Goal: Obtain resource: Download file/media

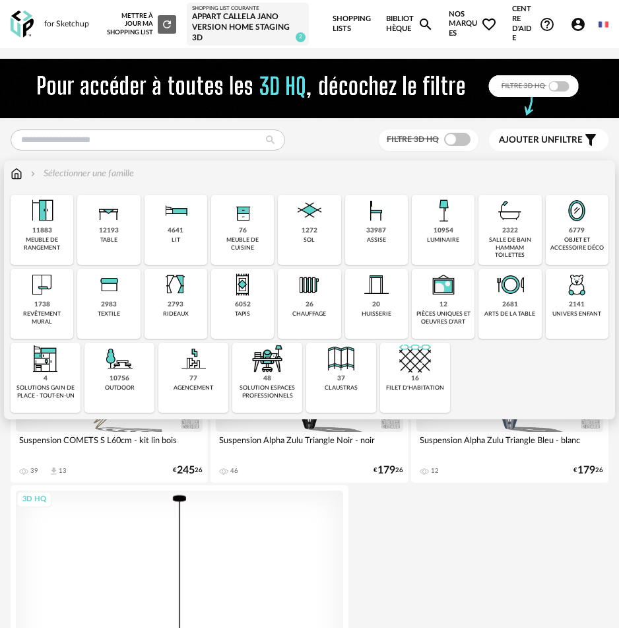
click at [467, 220] on div "10954 luminaire" at bounding box center [443, 230] width 63 height 70
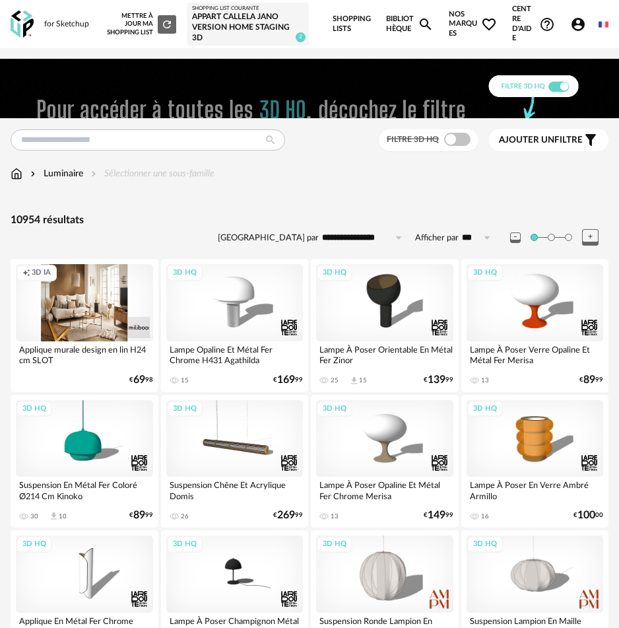
click at [78, 307] on div "Creation icon 3D IA" at bounding box center [84, 302] width 137 height 77
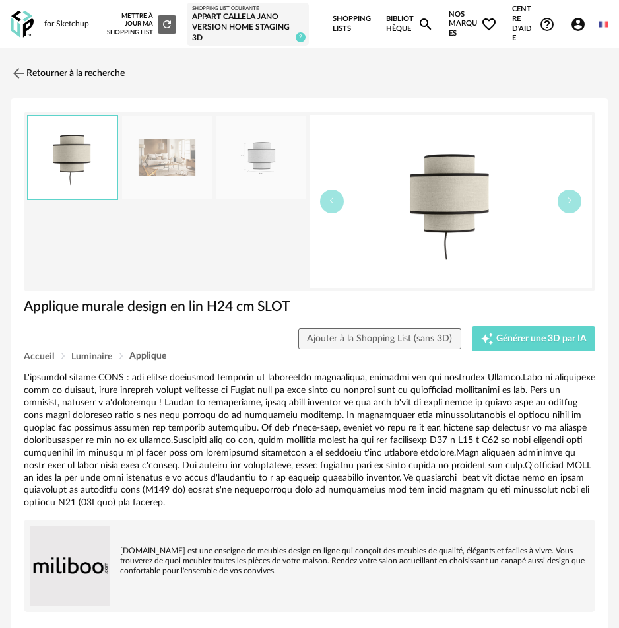
scroll to position [3, 0]
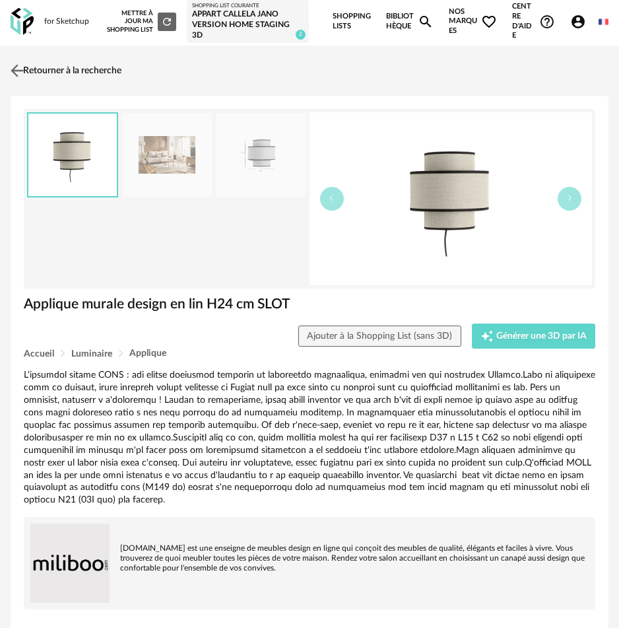
click at [24, 63] on img at bounding box center [17, 70] width 19 height 19
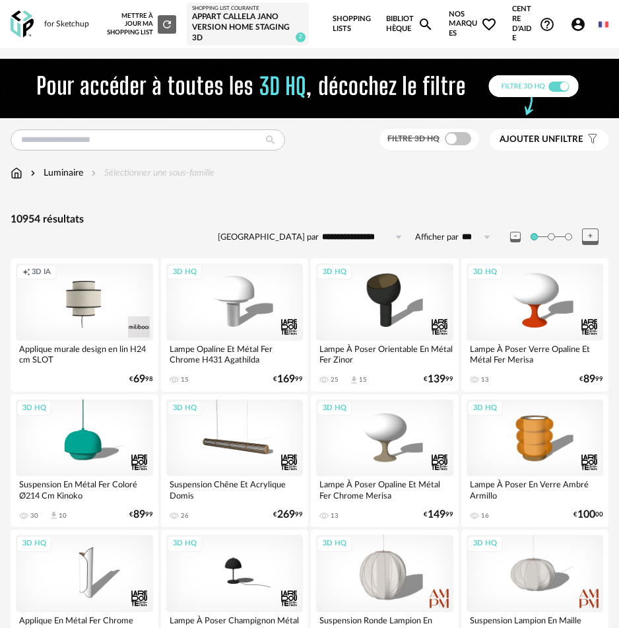
click at [537, 137] on span "Ajouter un" at bounding box center [527, 139] width 55 height 9
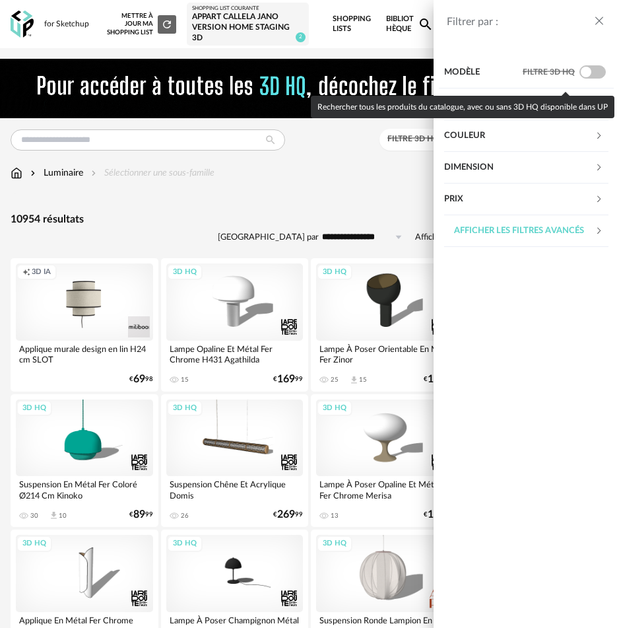
click at [588, 71] on span at bounding box center [593, 71] width 26 height 13
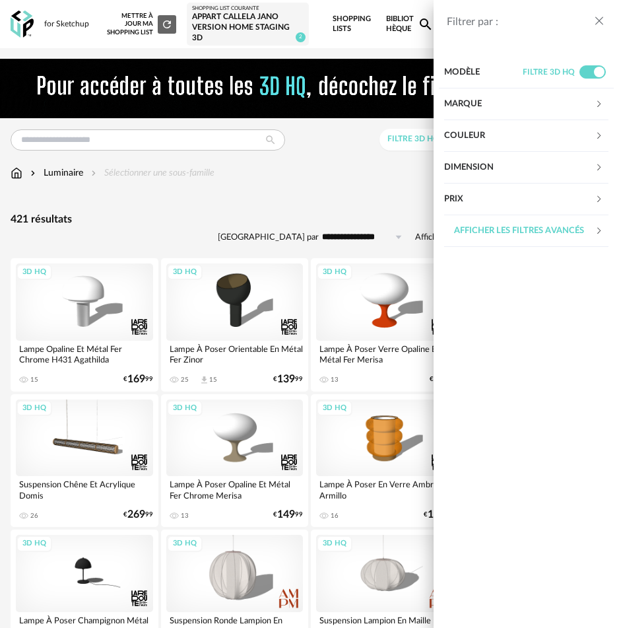
click at [347, 150] on div "Filtrer par : Modèle Filtre 3D HQ Marque &tradition 0 101 Copenhagen 0 366 Conc…" at bounding box center [309, 314] width 619 height 628
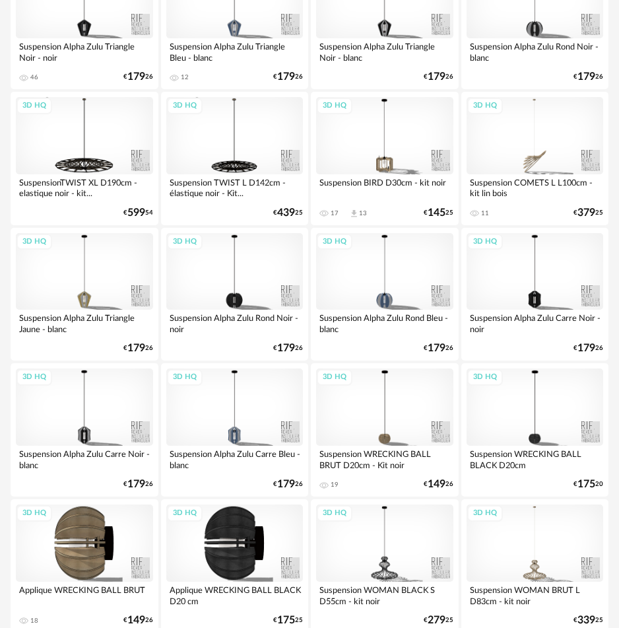
scroll to position [3109, 0]
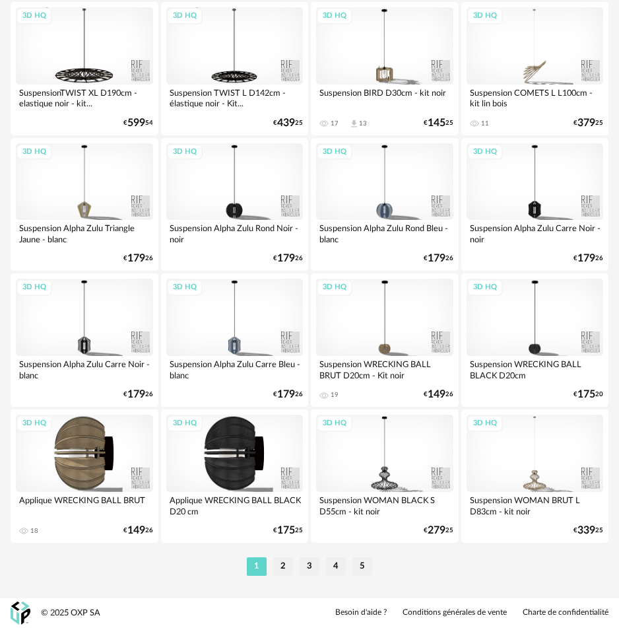
click at [287, 576] on div "1 2 3 4 5" at bounding box center [310, 566] width 598 height 21
drag, startPoint x: 284, startPoint y: 570, endPoint x: 285, endPoint y: 554, distance: 16.5
click at [284, 570] on li "2" at bounding box center [283, 566] width 20 height 18
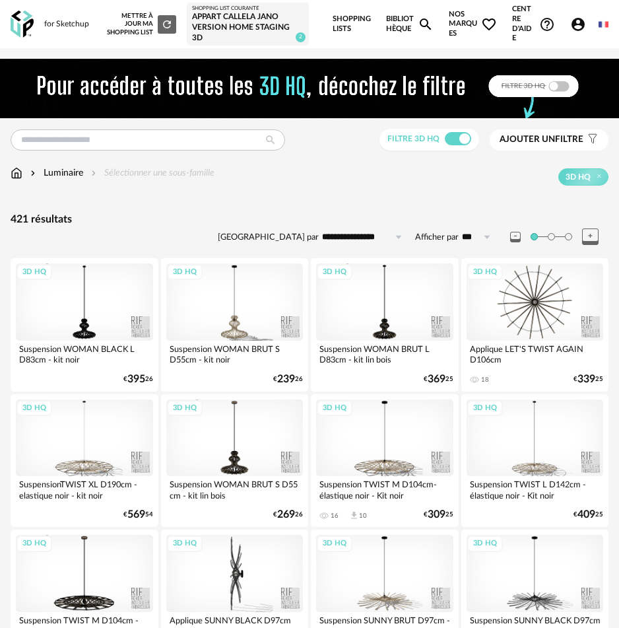
click at [562, 143] on span "Ajouter un filtre" at bounding box center [542, 139] width 84 height 11
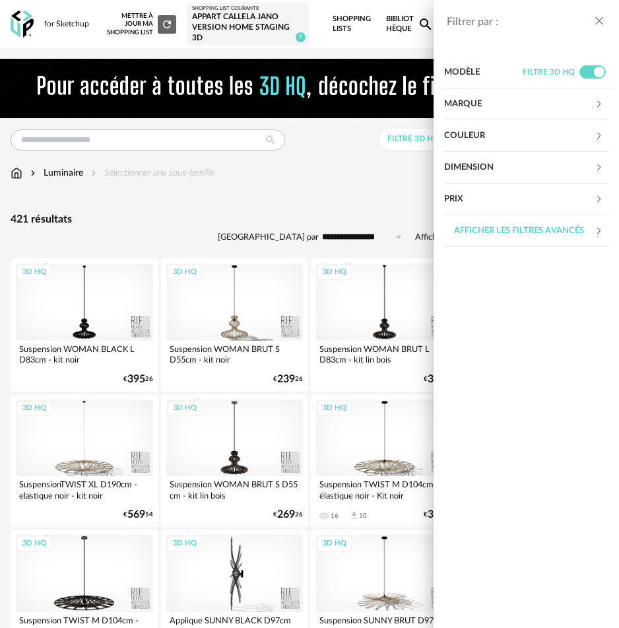
click at [497, 229] on div "Afficher les filtres avancés" at bounding box center [519, 231] width 151 height 32
click at [475, 292] on div "Style" at bounding box center [519, 295] width 151 height 32
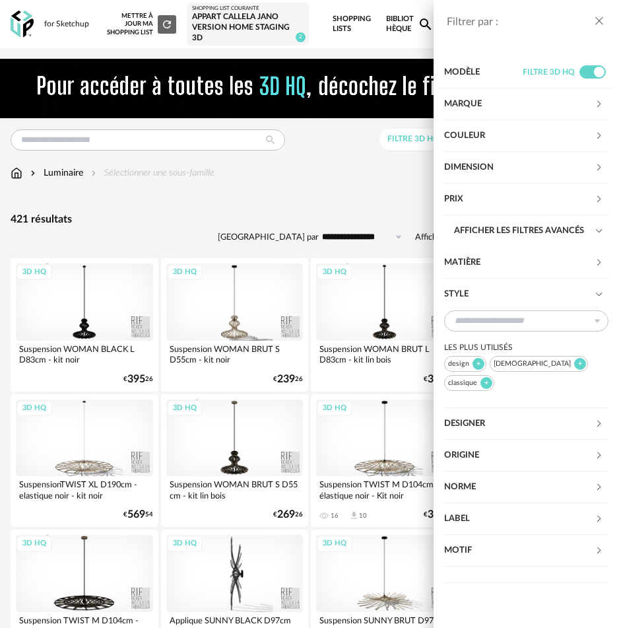
click at [475, 292] on div "Style" at bounding box center [519, 295] width 151 height 32
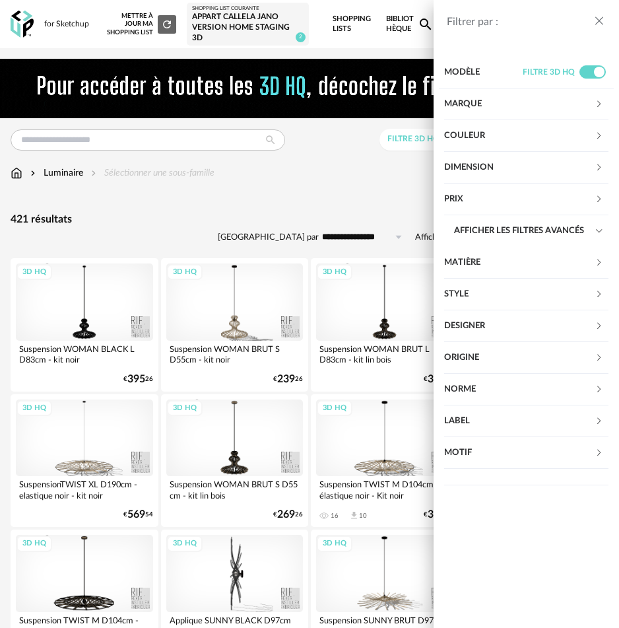
click at [67, 131] on div "Filtrer par : Modèle Filtre 3D HQ Marque &tradition 0 101 Copenhagen 0 366 Conc…" at bounding box center [309, 314] width 619 height 628
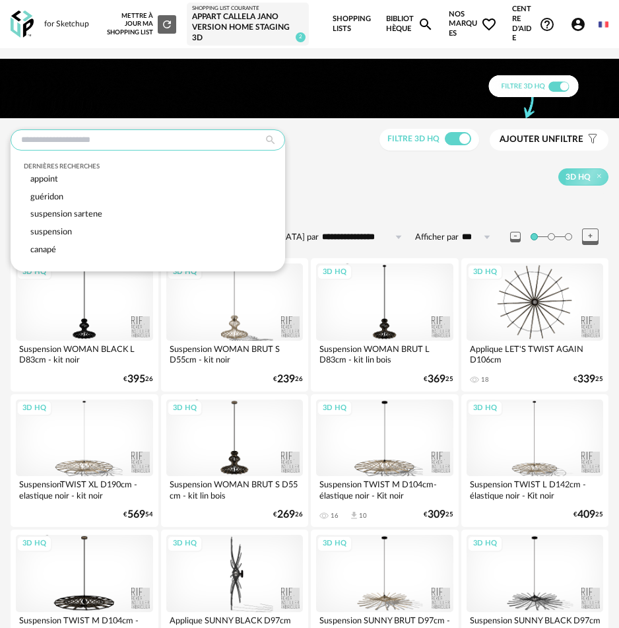
click at [79, 139] on input "text" at bounding box center [148, 139] width 275 height 21
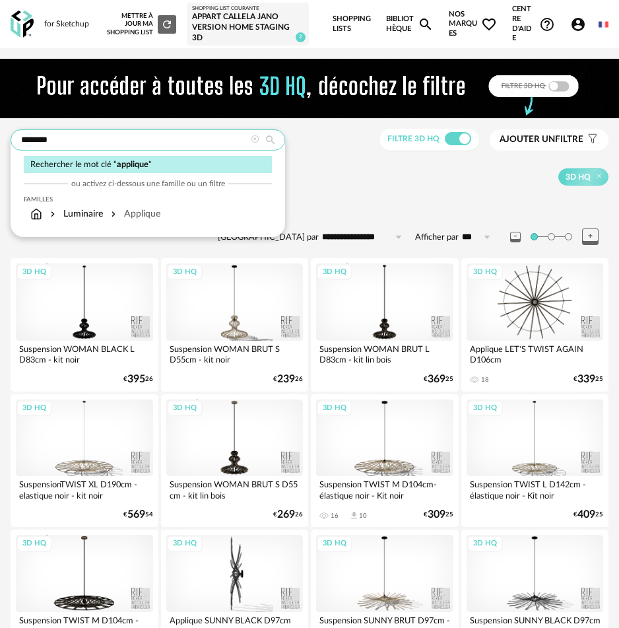
type input "********"
type input "**********"
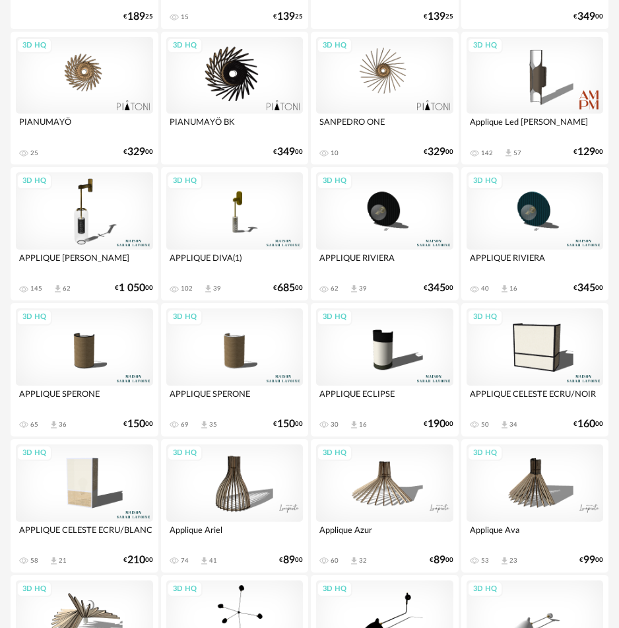
scroll to position [1318, 0]
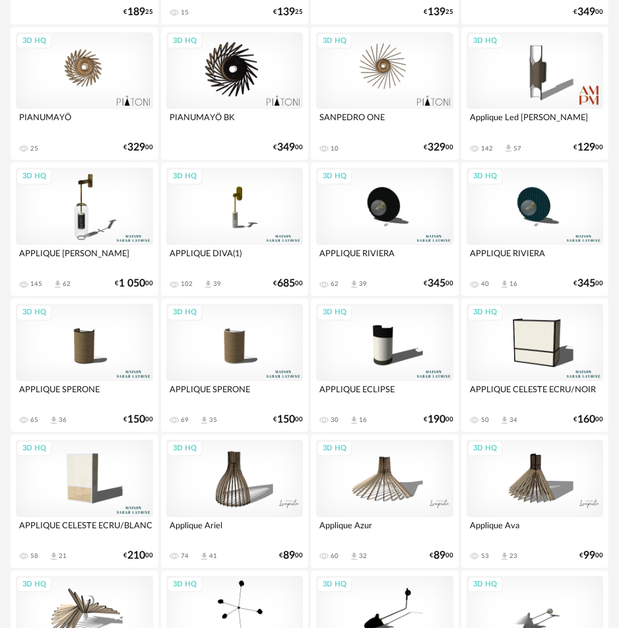
click at [97, 349] on div "3D HQ" at bounding box center [84, 342] width 137 height 77
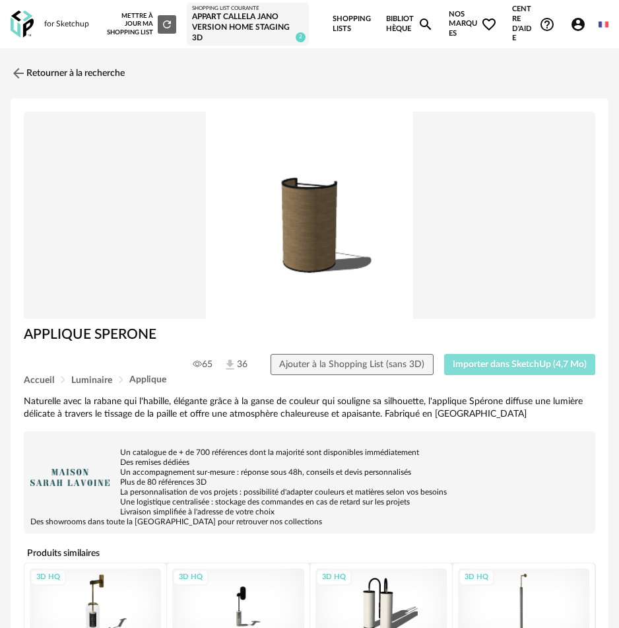
click at [526, 368] on span "Importer dans SketchUp (4,7 Mo)" at bounding box center [520, 364] width 134 height 9
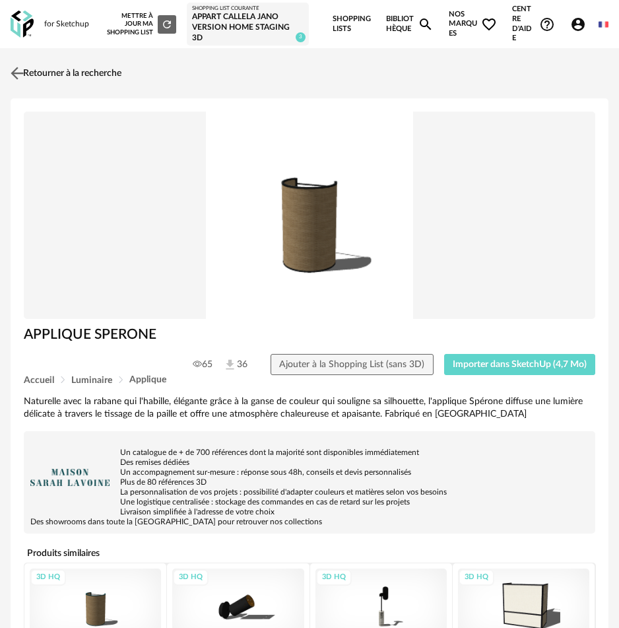
click at [44, 73] on link "Retourner à la recherche" at bounding box center [64, 73] width 114 height 29
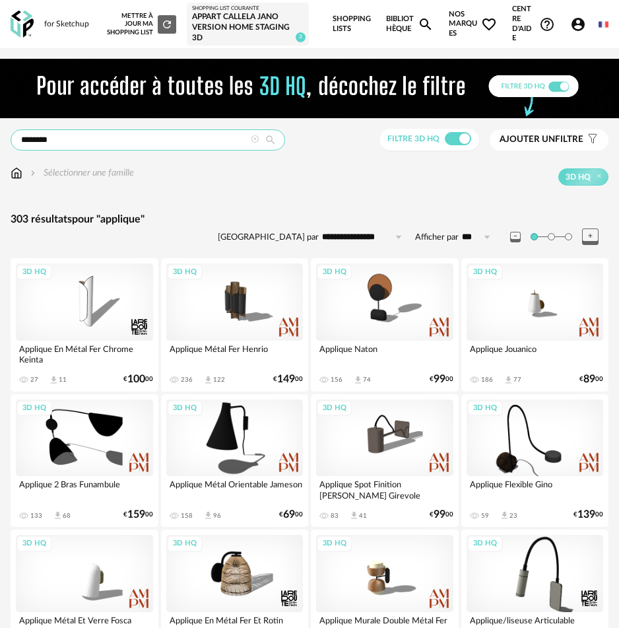
click at [92, 145] on input "********" at bounding box center [148, 139] width 275 height 21
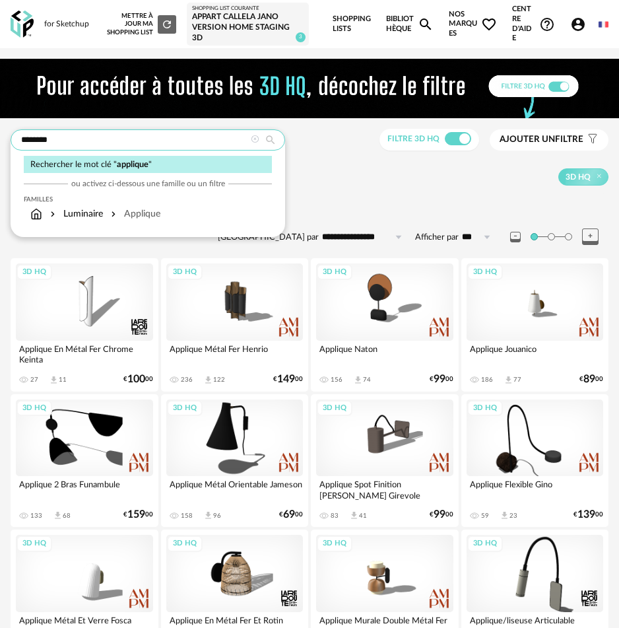
drag, startPoint x: 92, startPoint y: 145, endPoint x: -24, endPoint y: 141, distance: 116.3
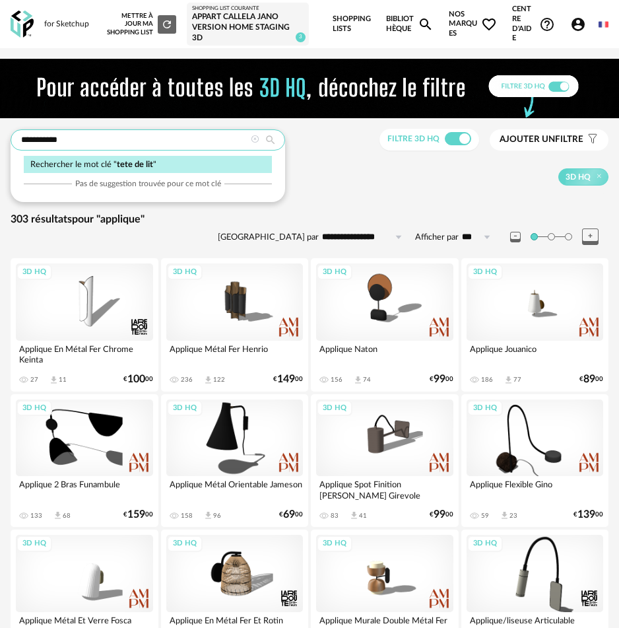
type input "**********"
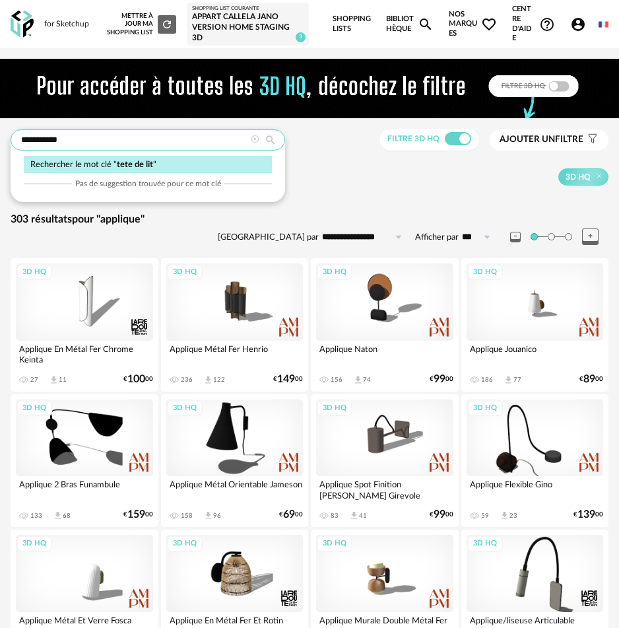
type input "**********"
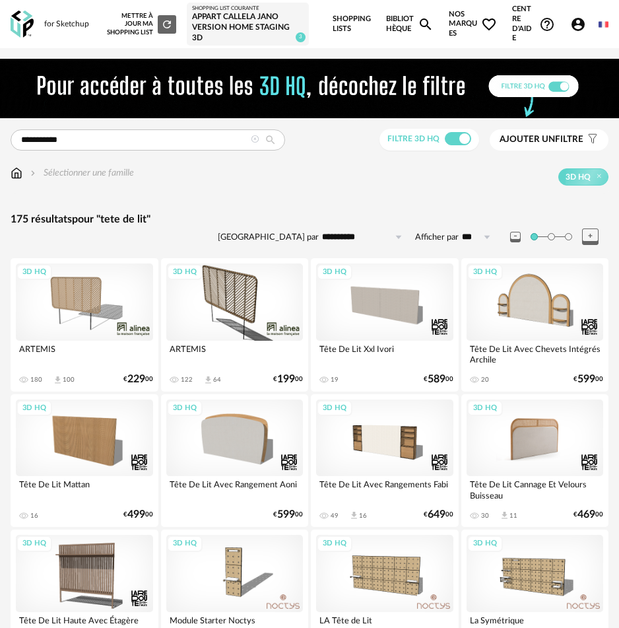
click at [502, 442] on div "3D HQ" at bounding box center [535, 437] width 137 height 77
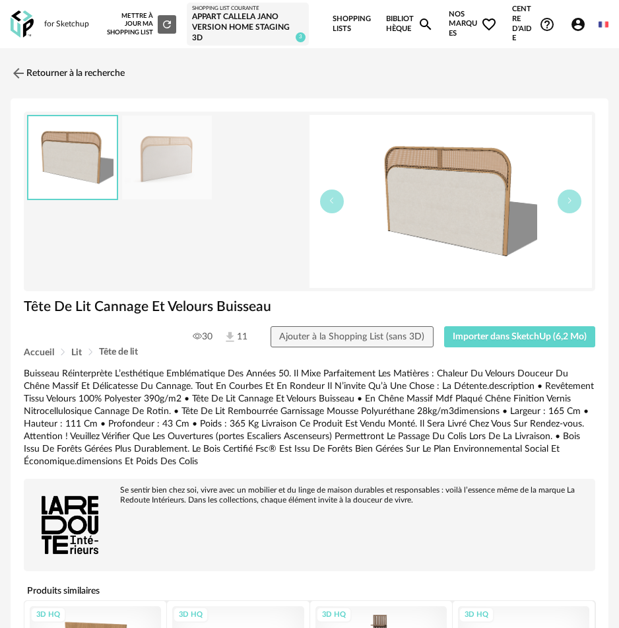
click at [450, 207] on img at bounding box center [451, 201] width 283 height 173
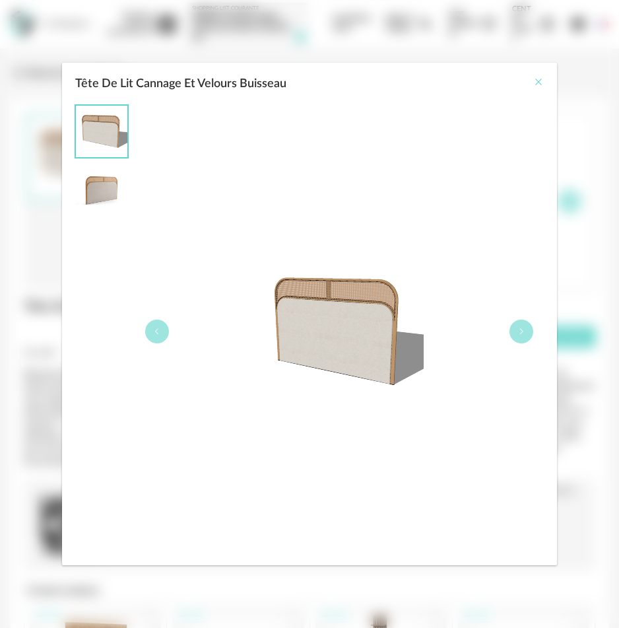
click at [536, 79] on icon "Close" at bounding box center [538, 82] width 11 height 11
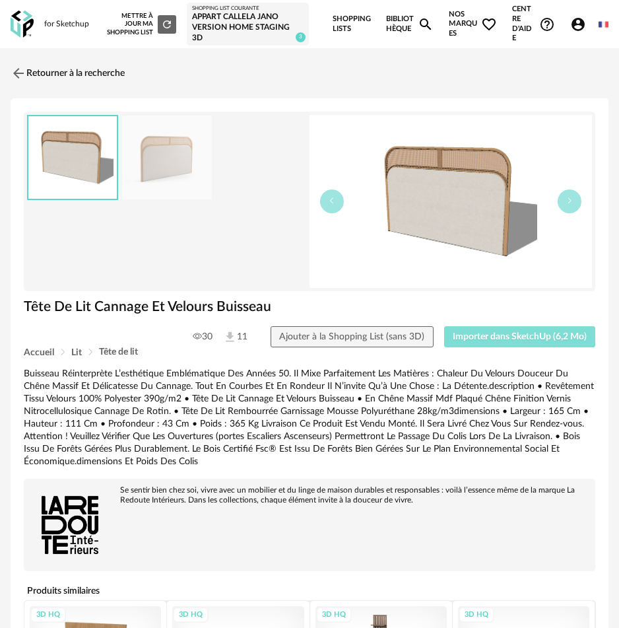
click at [536, 335] on span "Importer dans SketchUp (6,2 Mo)" at bounding box center [520, 336] width 134 height 9
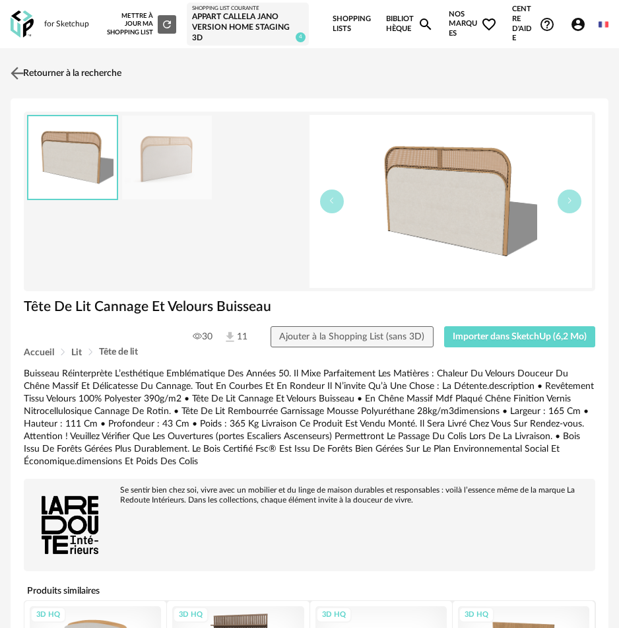
click at [35, 70] on link "Retourner à la recherche" at bounding box center [64, 73] width 114 height 29
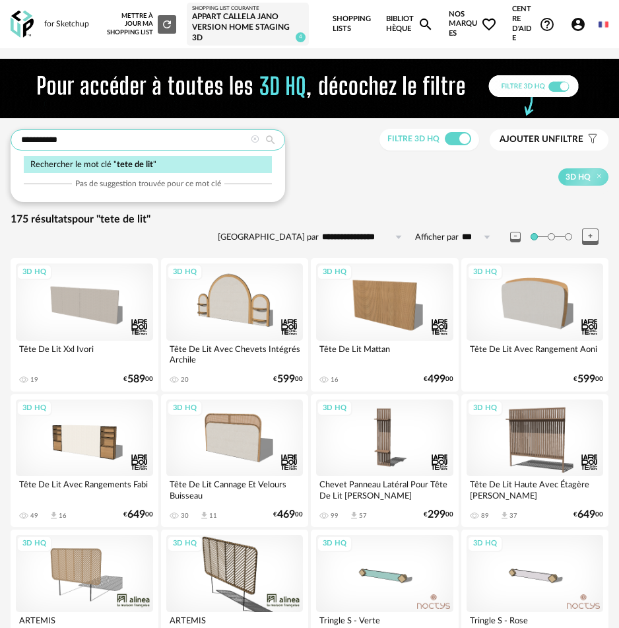
drag, startPoint x: 64, startPoint y: 141, endPoint x: -57, endPoint y: 145, distance: 120.9
type input "**********"
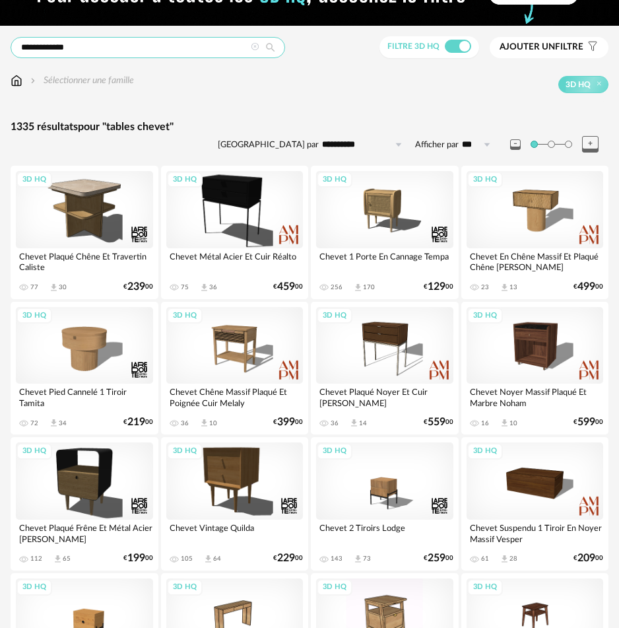
scroll to position [93, 0]
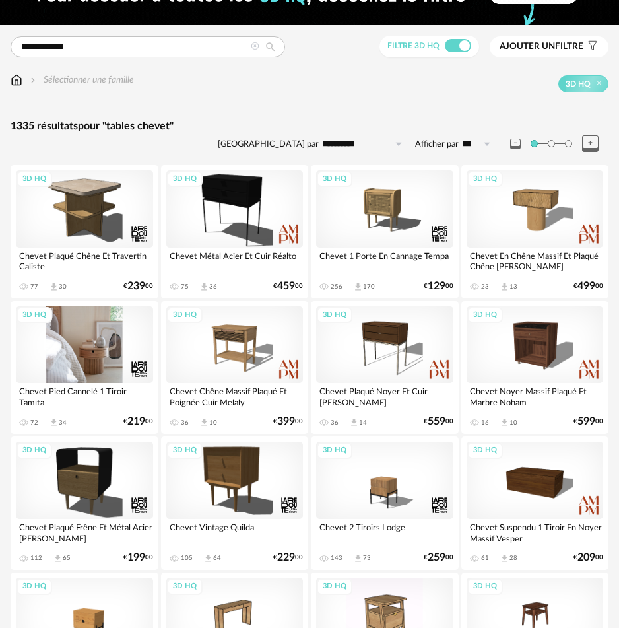
click at [106, 339] on div "3D HQ" at bounding box center [84, 344] width 137 height 77
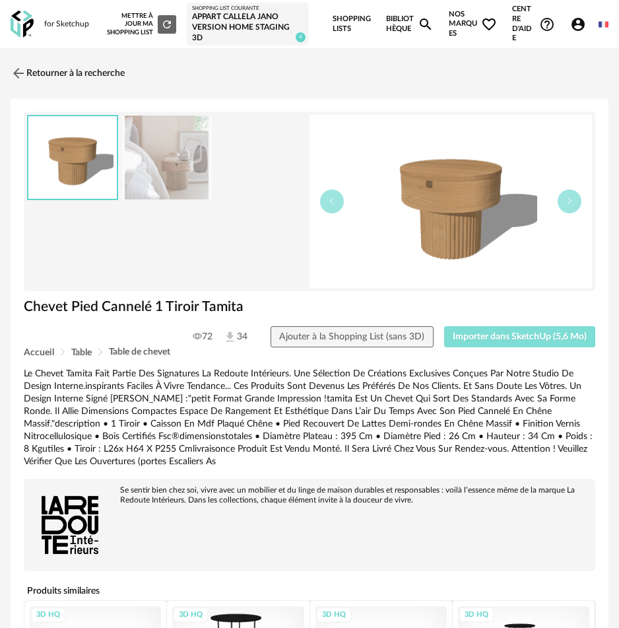
click at [488, 341] on span "Importer dans SketchUp (5,6 Mo)" at bounding box center [520, 336] width 134 height 9
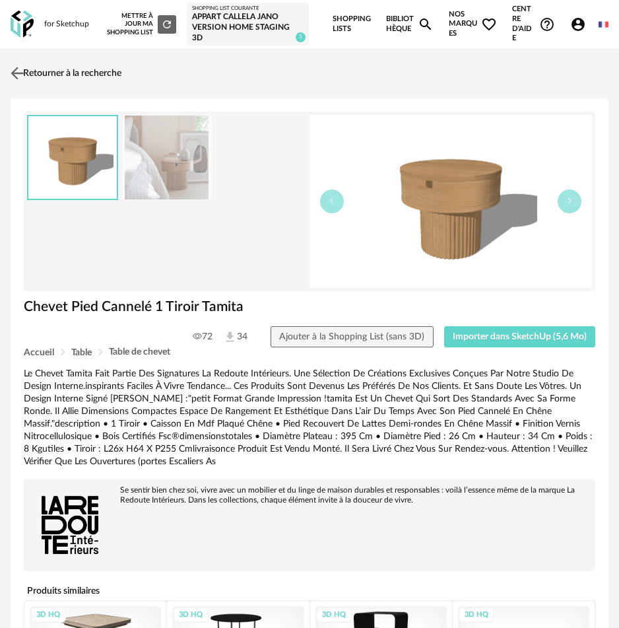
click at [75, 61] on link "Retourner à la recherche" at bounding box center [64, 73] width 114 height 29
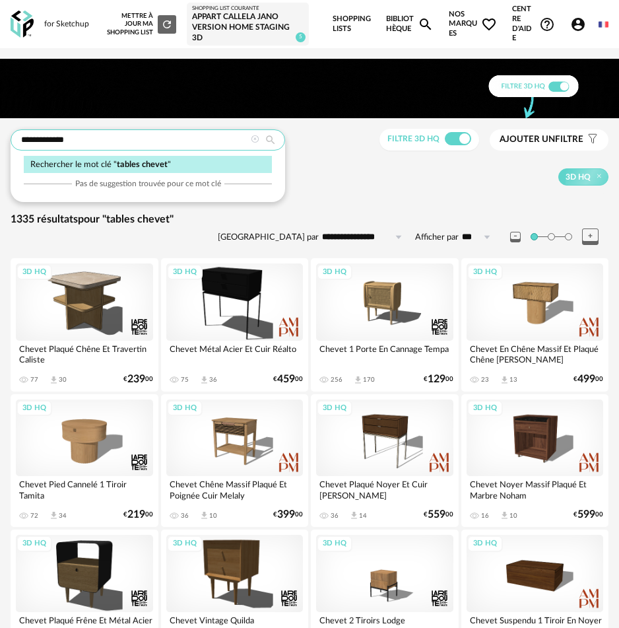
drag, startPoint x: 116, startPoint y: 140, endPoint x: -64, endPoint y: 139, distance: 179.6
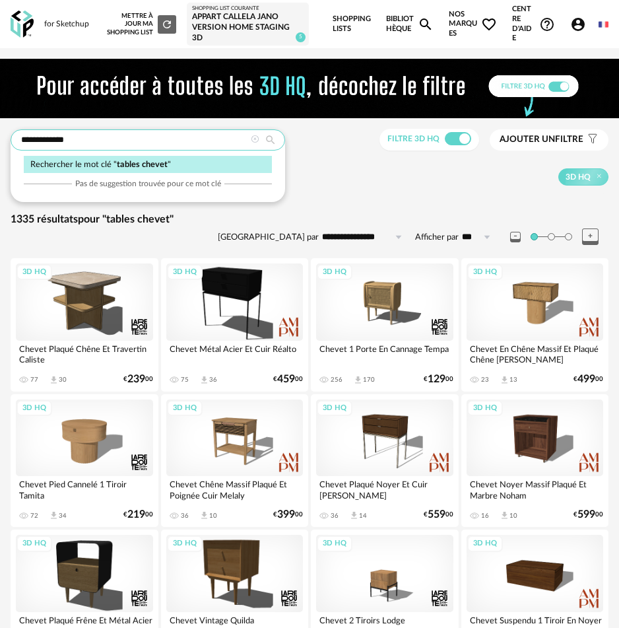
type input "******"
type input "**********"
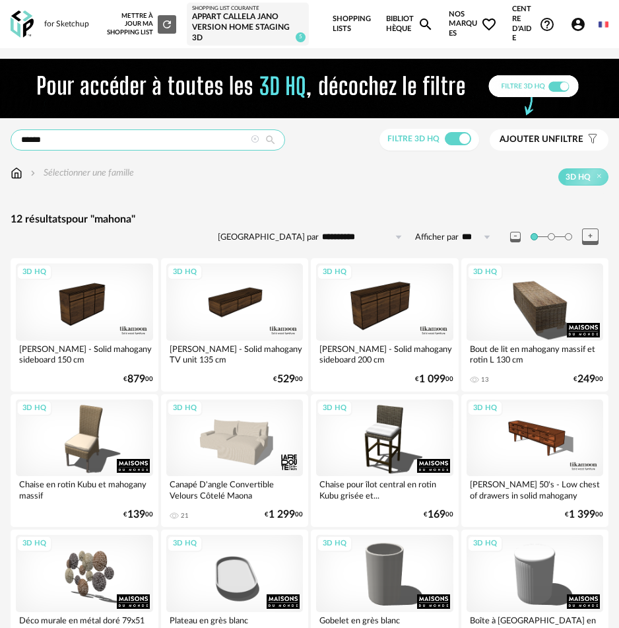
drag, startPoint x: 59, startPoint y: 131, endPoint x: -45, endPoint y: 130, distance: 103.7
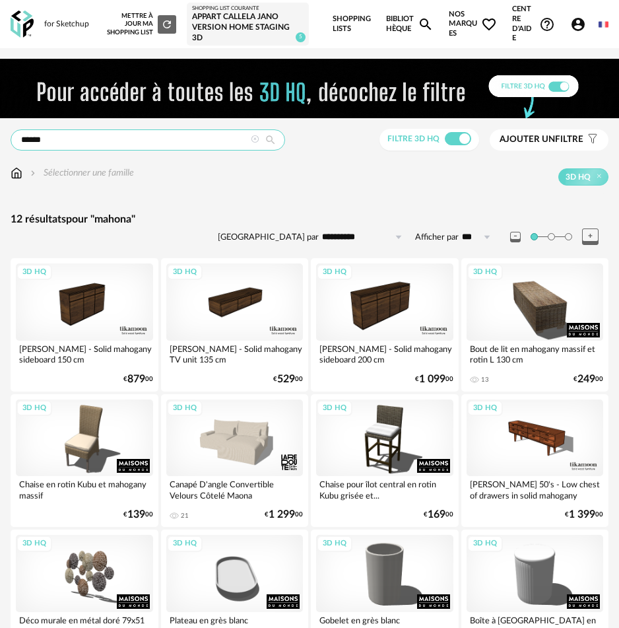
click at [0, 130] on html "for Sketchup Nouvelle shopping list Mettre à jour ma Shopping List Refresh icon…" at bounding box center [309, 358] width 619 height 716
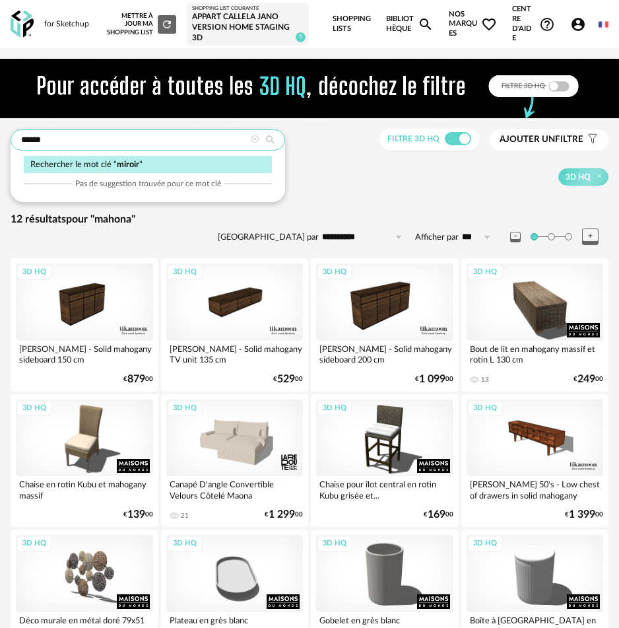
type input "******"
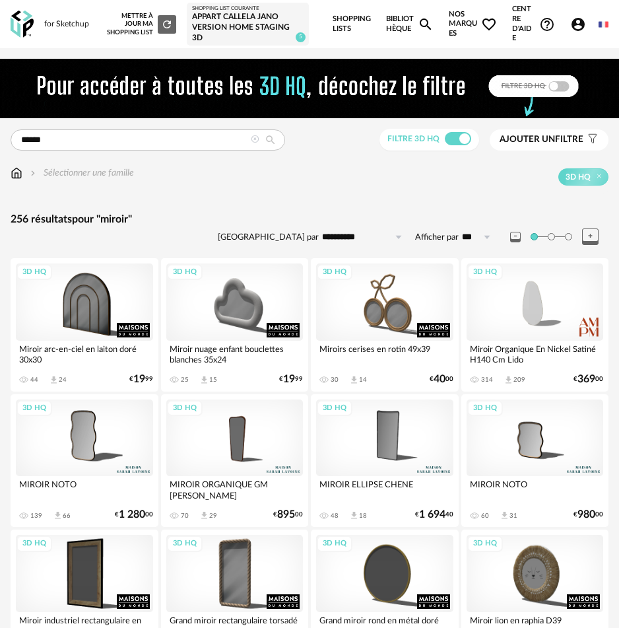
click at [584, 180] on span "3D HQ" at bounding box center [578, 177] width 25 height 11
click at [532, 143] on span "Ajouter un" at bounding box center [527, 139] width 55 height 9
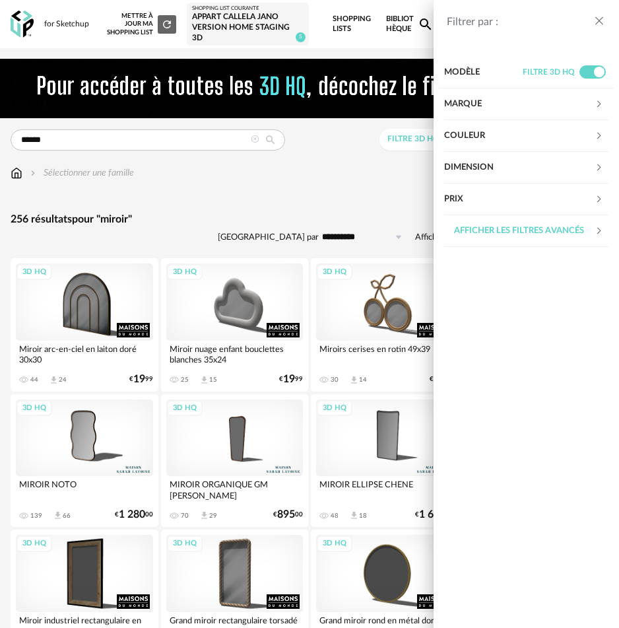
click at [461, 92] on div "Marque" at bounding box center [519, 104] width 151 height 32
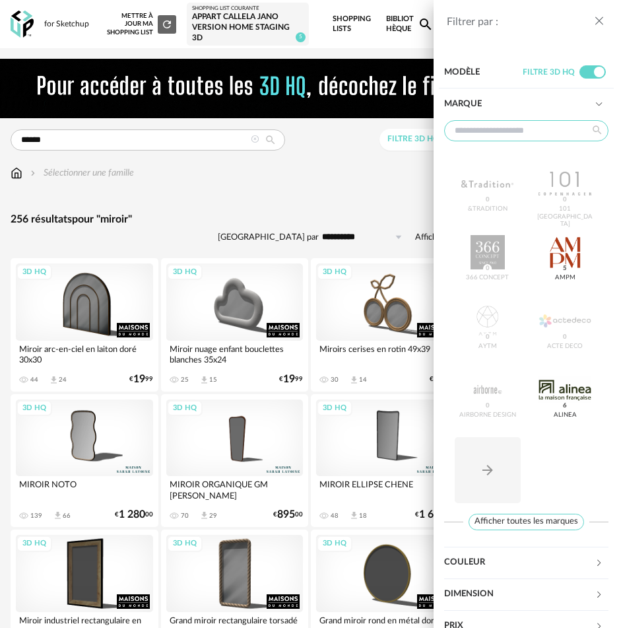
click at [474, 127] on input "text" at bounding box center [526, 130] width 164 height 21
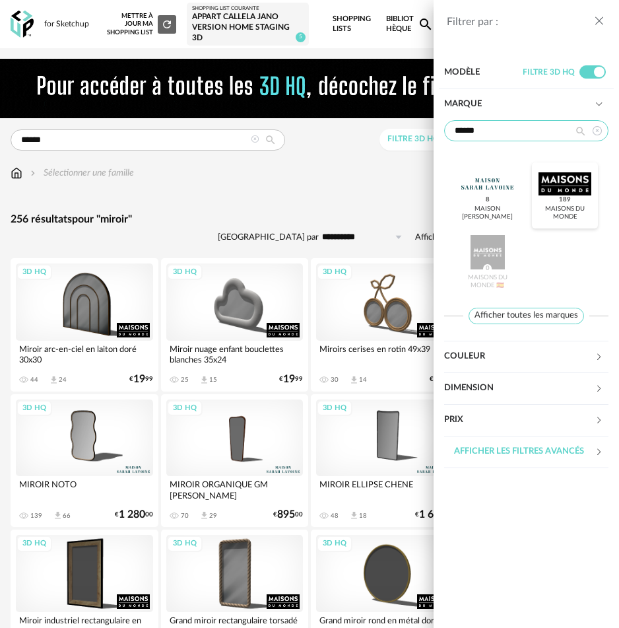
type input "******"
click at [553, 182] on div at bounding box center [565, 183] width 52 height 34
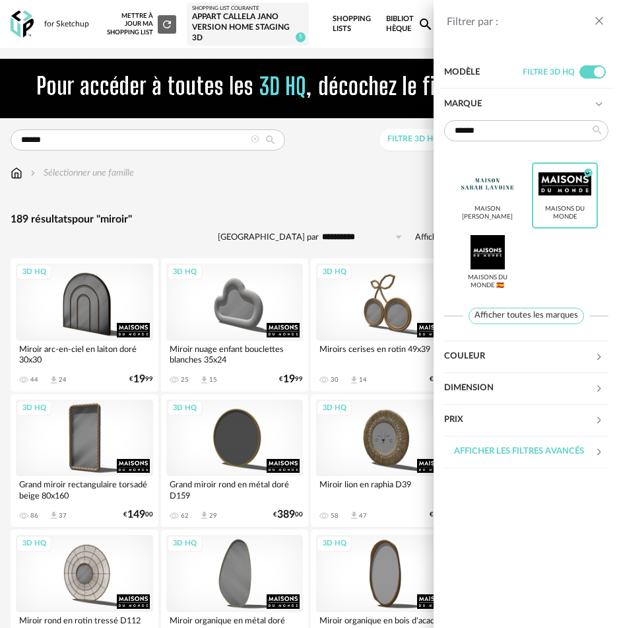
click at [210, 207] on div "Filtrer par : Modèle Filtre 3D HQ Marque ****** Maison Sarah Lavoine Maisons du…" at bounding box center [309, 314] width 619 height 628
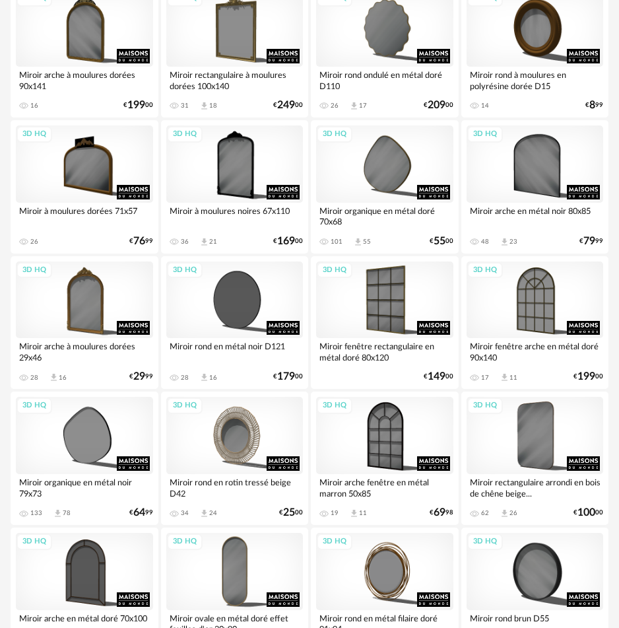
scroll to position [1571, 0]
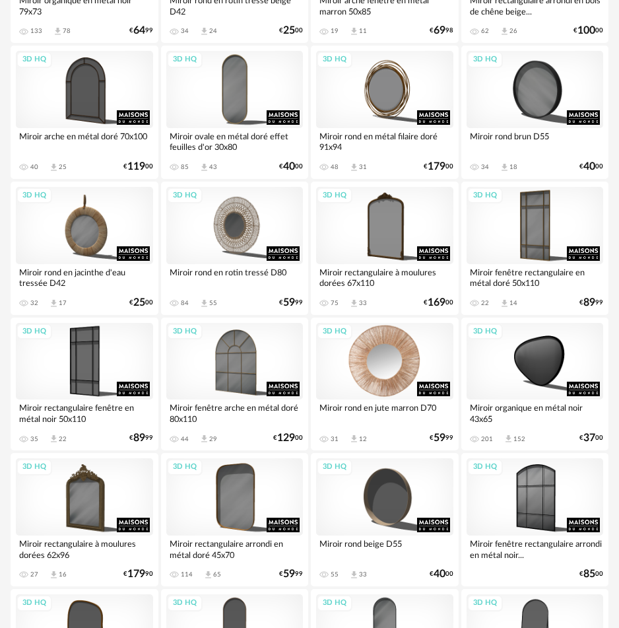
click at [361, 347] on div "3D HQ" at bounding box center [384, 361] width 137 height 77
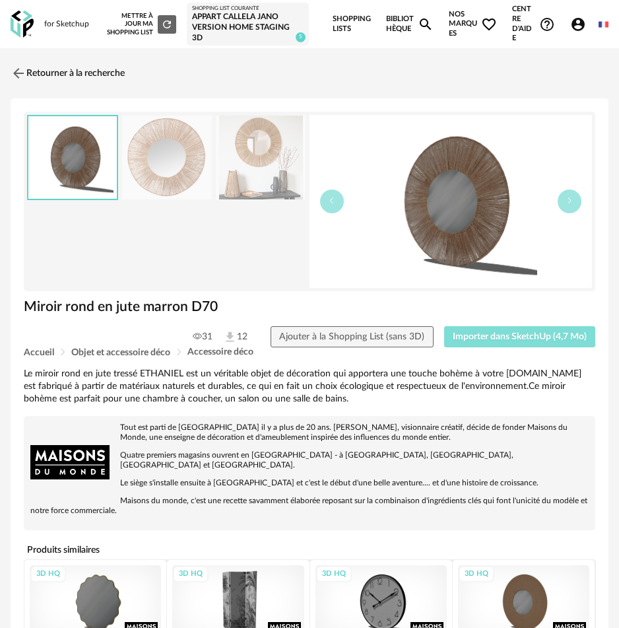
click at [525, 337] on span "Importer dans SketchUp (4,7 Mo)" at bounding box center [520, 336] width 134 height 9
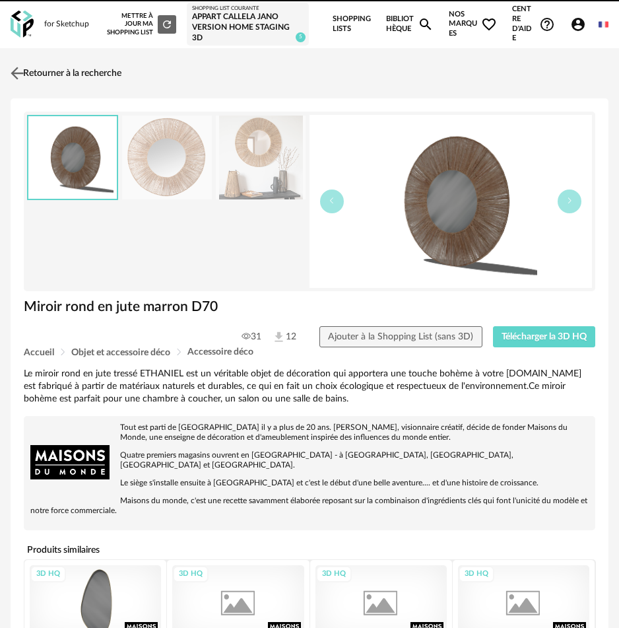
click at [79, 77] on link "Retourner à la recherche" at bounding box center [64, 73] width 114 height 29
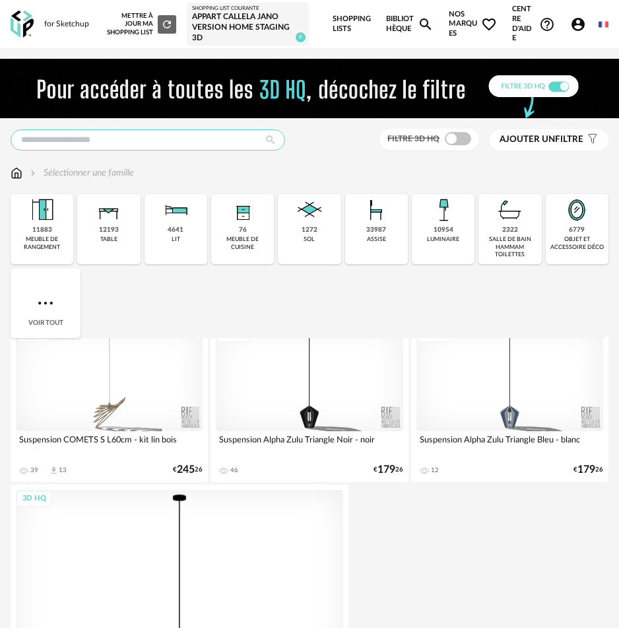
click at [112, 146] on input "text" at bounding box center [148, 139] width 275 height 21
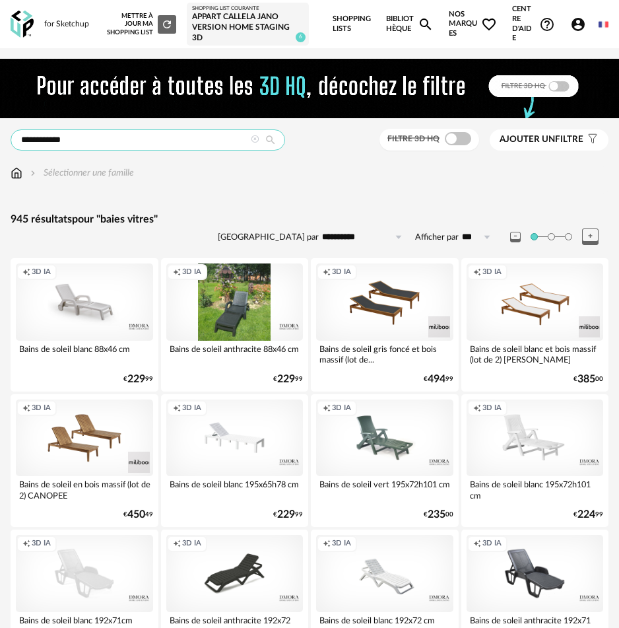
scroll to position [25, 0]
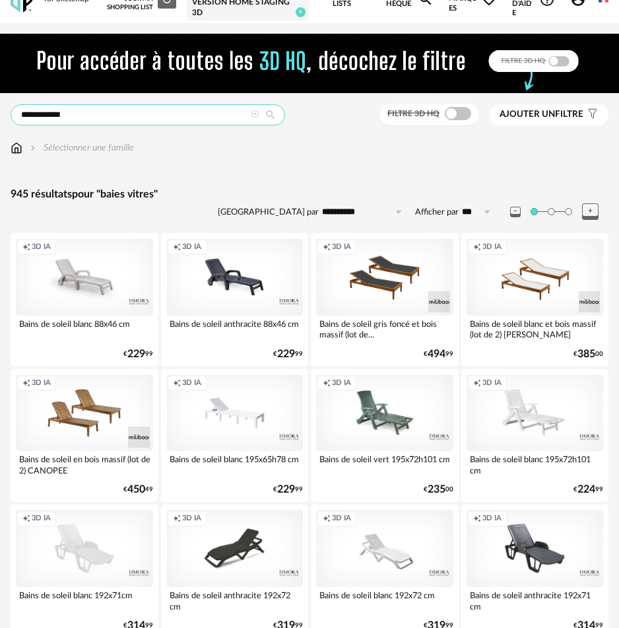
click at [61, 117] on input "**********" at bounding box center [148, 114] width 275 height 21
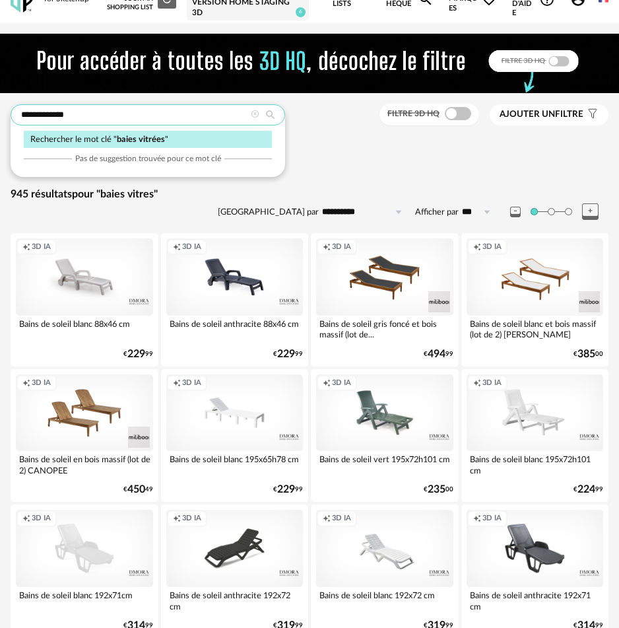
type input "**********"
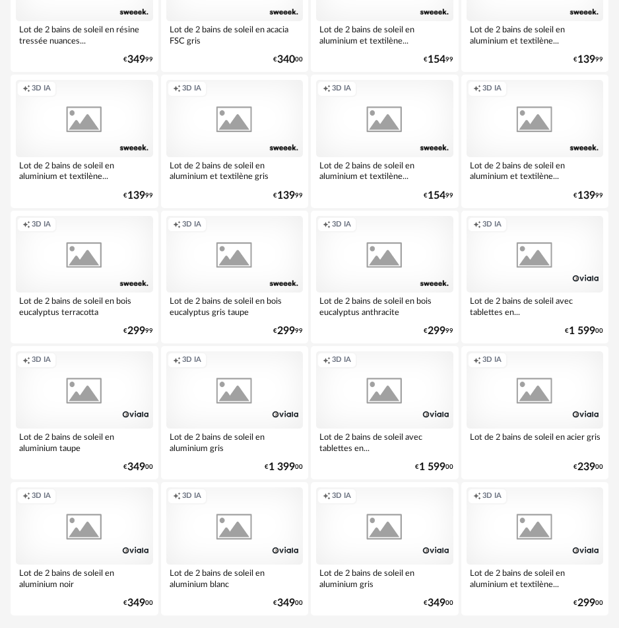
scroll to position [3109, 0]
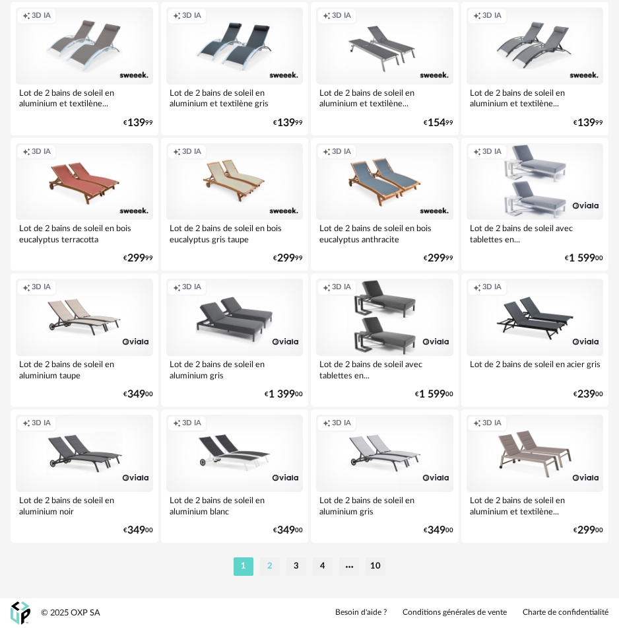
click at [279, 559] on li "2" at bounding box center [270, 566] width 20 height 18
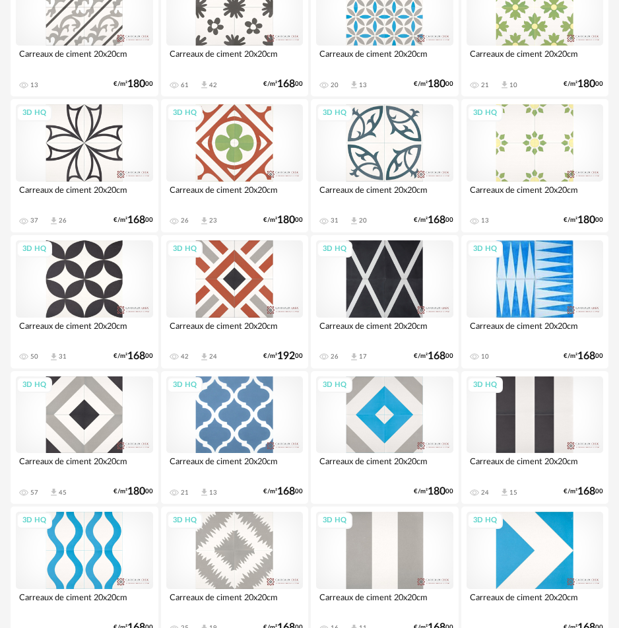
scroll to position [2879, 0]
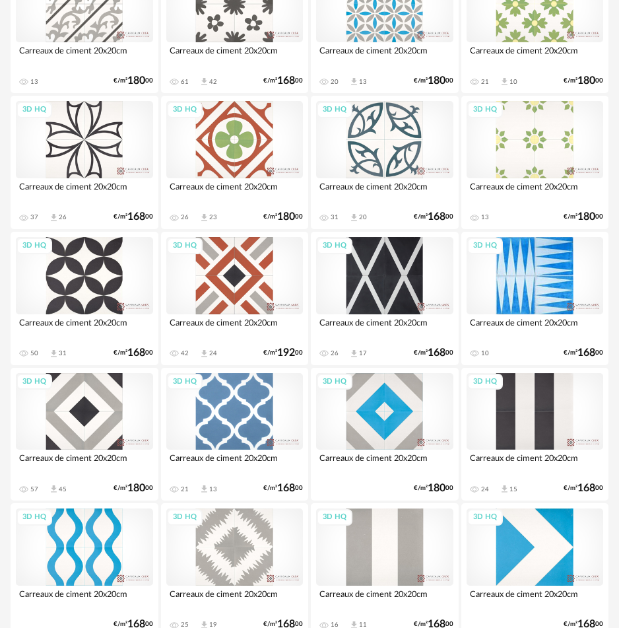
click at [211, 541] on div "3D HQ" at bounding box center [234, 546] width 137 height 77
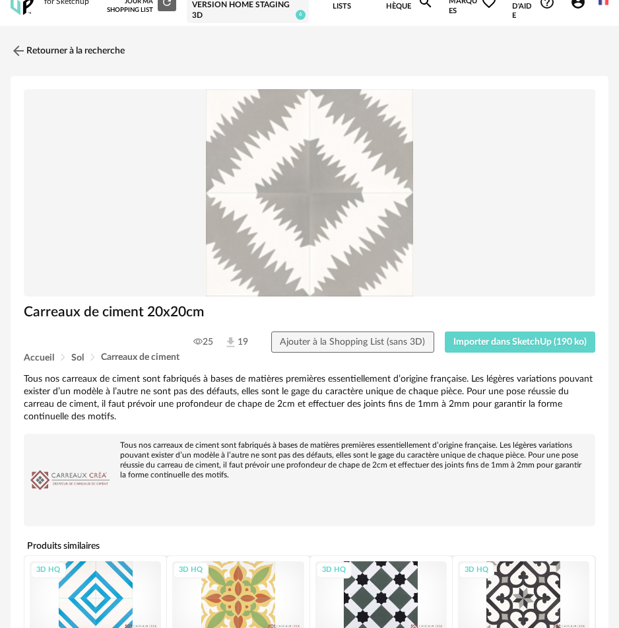
scroll to position [31, 0]
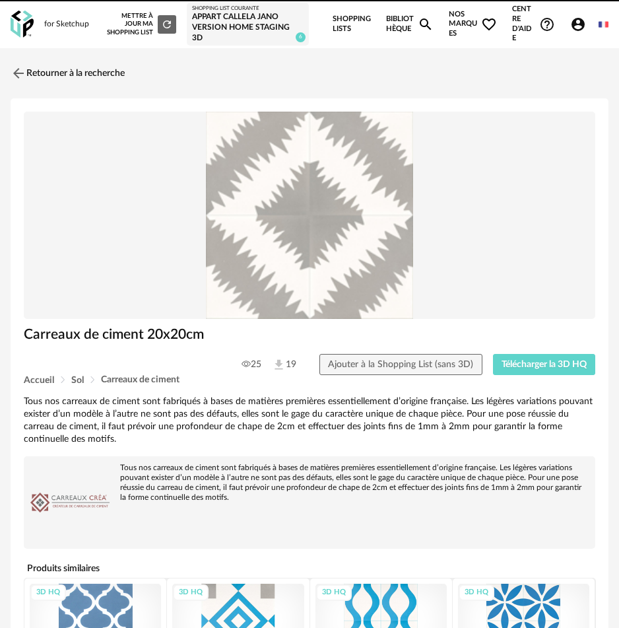
scroll to position [53, 0]
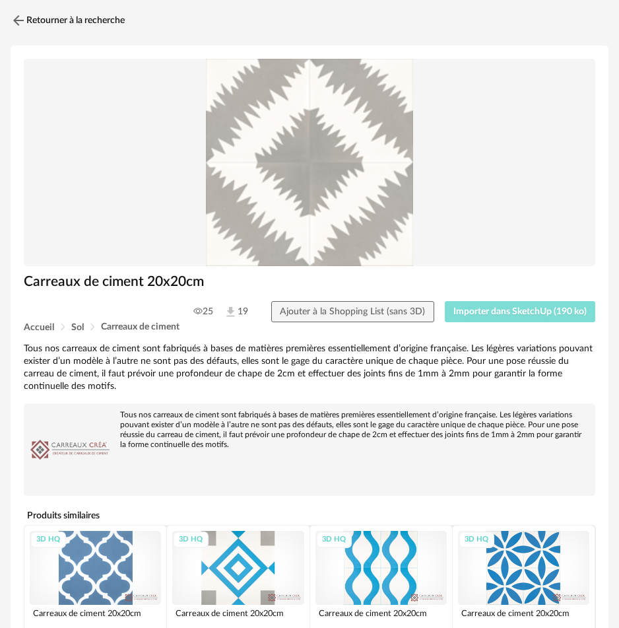
click at [514, 312] on span "Importer dans SketchUp (190 ko)" at bounding box center [520, 311] width 133 height 9
